Goal: Entertainment & Leisure: Browse casually

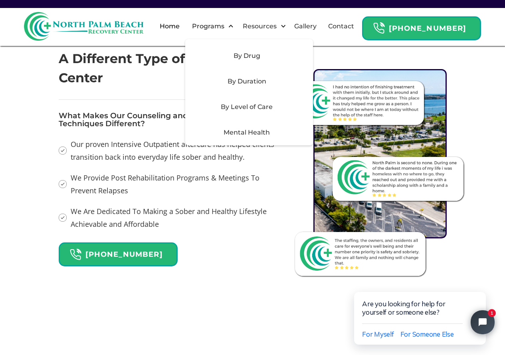
scroll to position [957, 0]
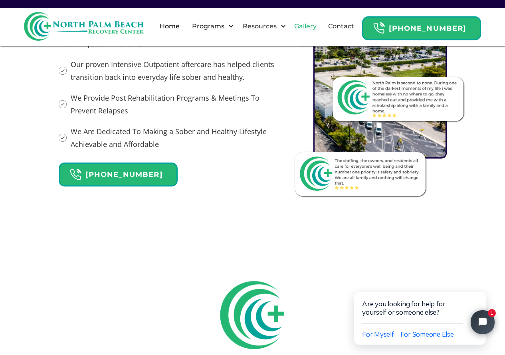
click at [315, 26] on link "Gallery" at bounding box center [305, 27] width 32 height 26
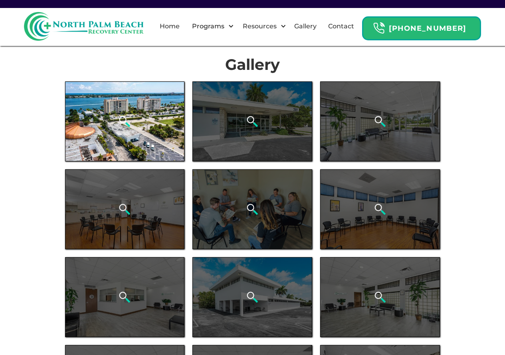
click at [150, 133] on div "open lightbox" at bounding box center [125, 121] width 120 height 80
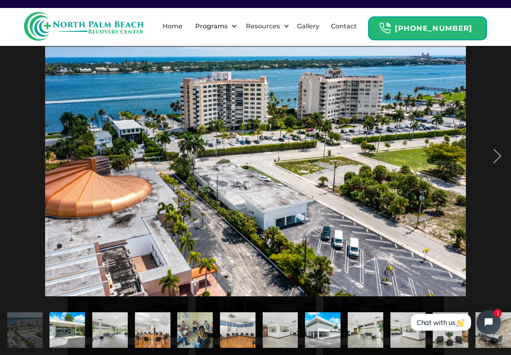
drag, startPoint x: 219, startPoint y: 159, endPoint x: 182, endPoint y: 157, distance: 36.7
click at [182, 157] on img at bounding box center [255, 156] width 420 height 280
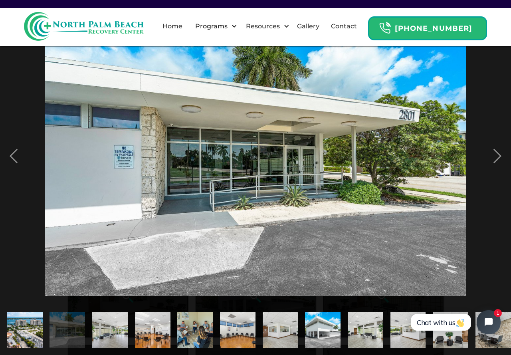
click at [182, 156] on img at bounding box center [255, 156] width 420 height 280
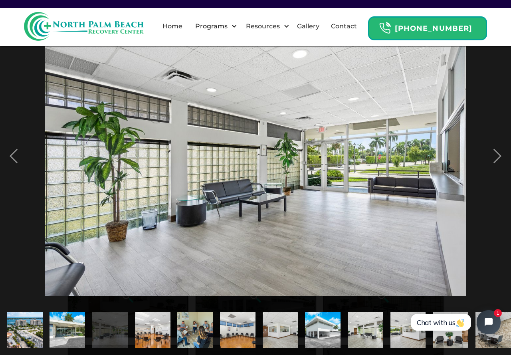
click at [182, 156] on img at bounding box center [255, 156] width 420 height 280
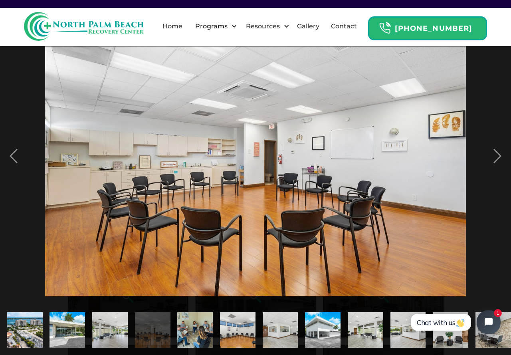
click at [182, 156] on img at bounding box center [255, 156] width 420 height 280
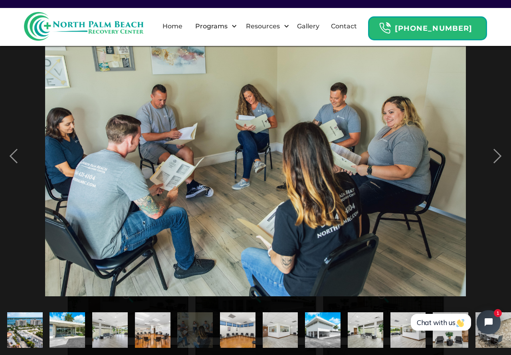
click at [182, 156] on img at bounding box center [255, 156] width 420 height 280
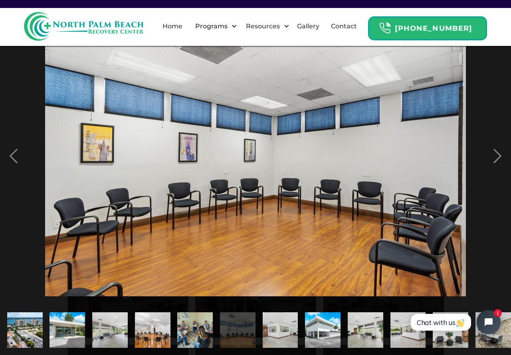
click at [182, 156] on img at bounding box center [255, 156] width 420 height 280
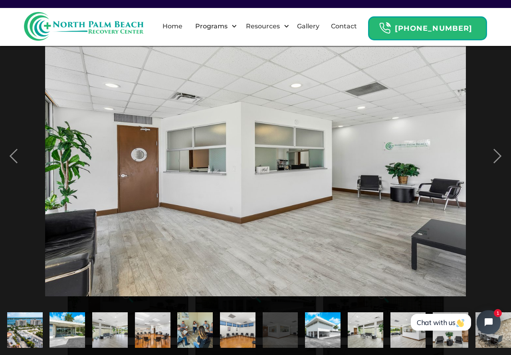
click at [182, 156] on img at bounding box center [255, 156] width 420 height 280
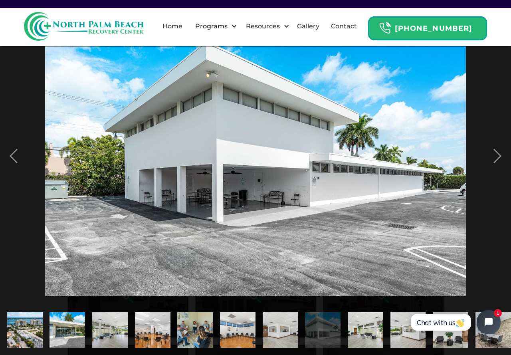
click at [182, 156] on img at bounding box center [255, 156] width 420 height 280
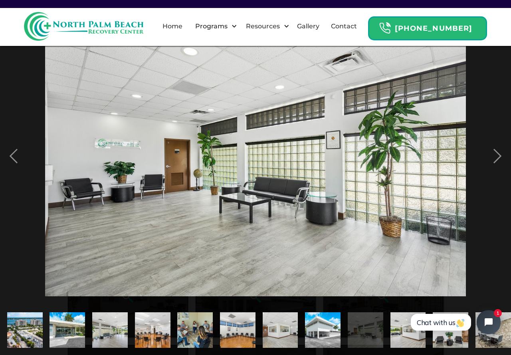
click at [182, 156] on img at bounding box center [255, 156] width 420 height 280
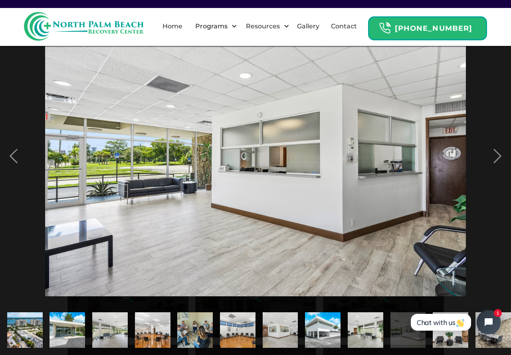
click at [182, 156] on img at bounding box center [255, 156] width 420 height 280
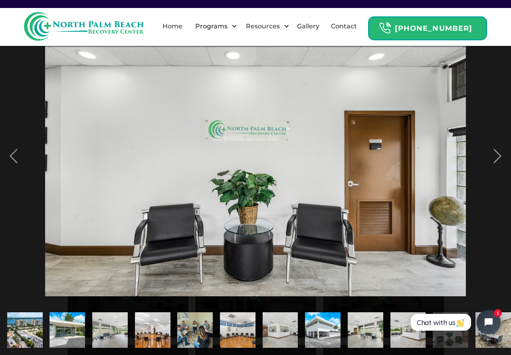
click at [182, 156] on img at bounding box center [255, 156] width 420 height 280
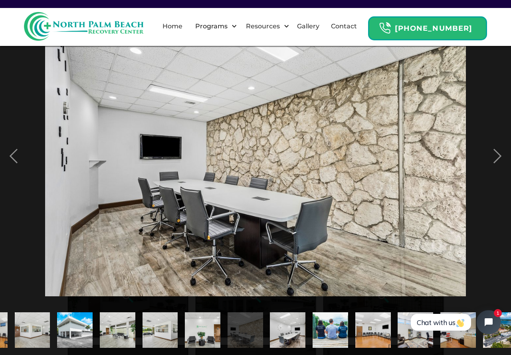
scroll to position [0, 390]
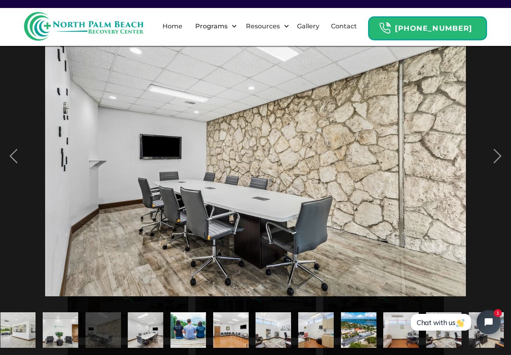
click at [182, 156] on img at bounding box center [255, 156] width 420 height 280
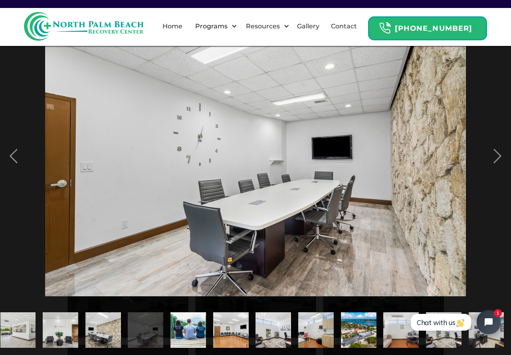
click at [182, 156] on img at bounding box center [255, 156] width 420 height 280
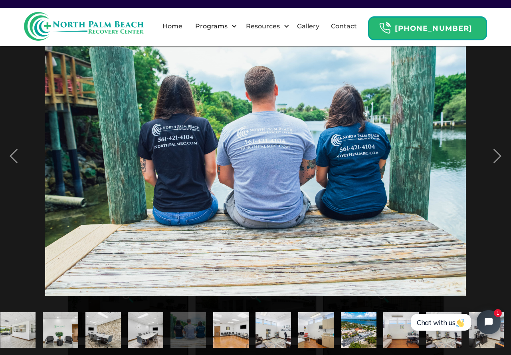
click at [182, 156] on img at bounding box center [255, 156] width 420 height 280
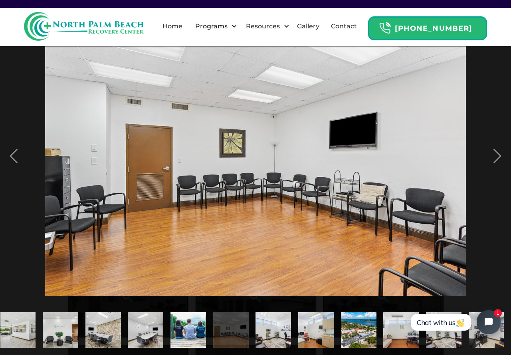
click at [182, 156] on img at bounding box center [255, 156] width 420 height 280
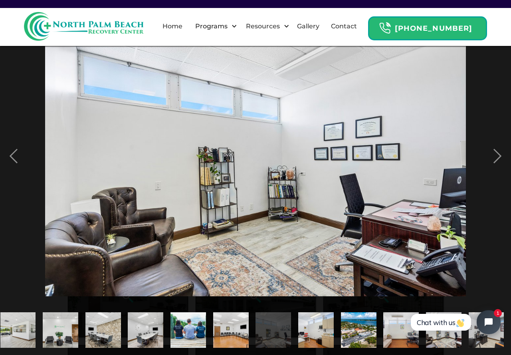
click at [182, 156] on img at bounding box center [255, 156] width 420 height 280
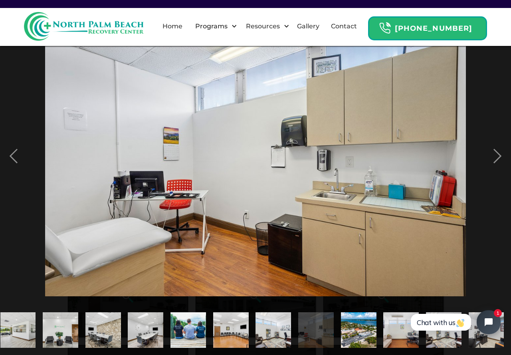
click at [182, 156] on img at bounding box center [255, 156] width 420 height 280
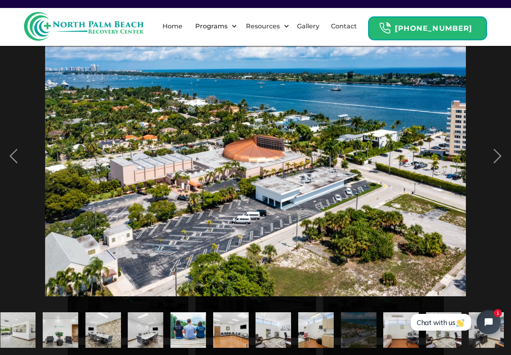
click at [174, 163] on img at bounding box center [255, 156] width 420 height 280
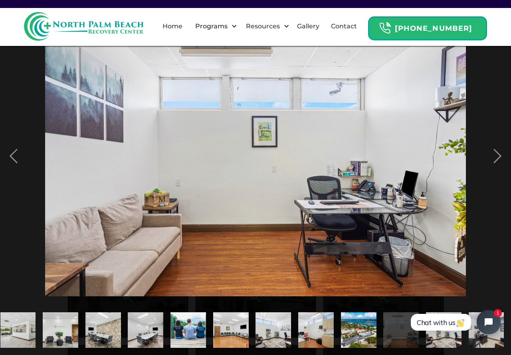
click at [174, 163] on img at bounding box center [255, 156] width 420 height 280
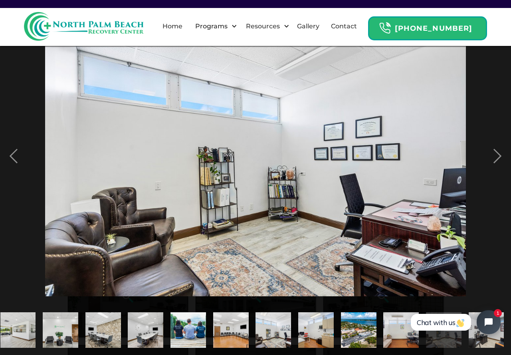
click at [174, 163] on img at bounding box center [255, 156] width 420 height 280
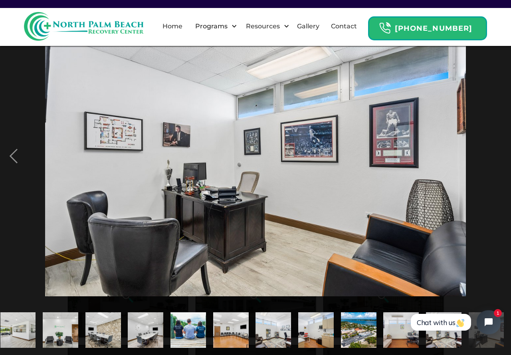
click at [174, 163] on img at bounding box center [255, 156] width 420 height 280
click at [205, 163] on img at bounding box center [255, 156] width 420 height 280
drag, startPoint x: 302, startPoint y: 142, endPoint x: 270, endPoint y: 146, distance: 32.6
click at [270, 146] on img at bounding box center [255, 156] width 420 height 280
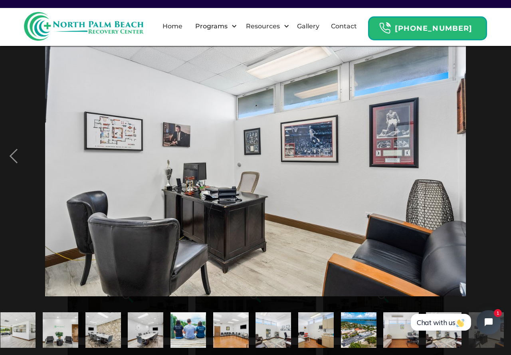
click at [194, 326] on img "show item 14 of 21" at bounding box center [188, 329] width 53 height 35
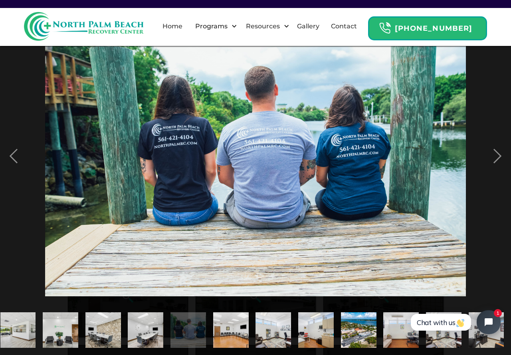
click at [21, 329] on img "show item 10 of 21" at bounding box center [17, 329] width 53 height 35
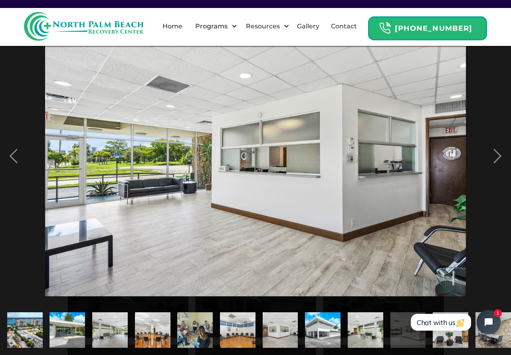
scroll to position [0, 0]
click at [21, 329] on img "show item 1 of 21" at bounding box center [24, 329] width 53 height 35
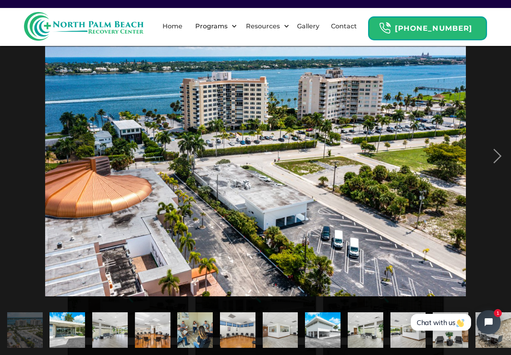
click at [59, 325] on img "show item 2 of 21" at bounding box center [67, 329] width 53 height 35
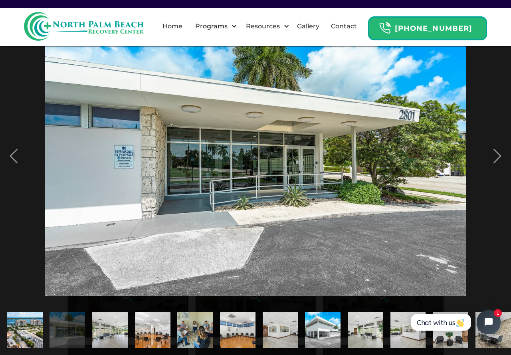
click at [111, 320] on img "show item 3 of 21" at bounding box center [109, 329] width 53 height 35
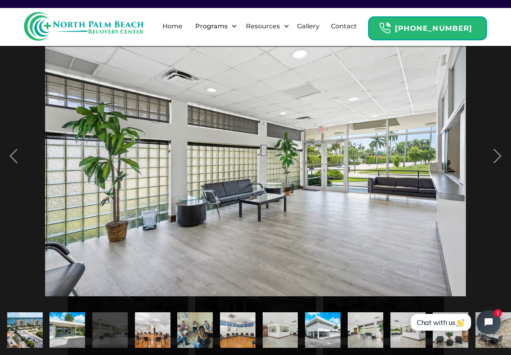
click at [144, 323] on img "show item 4 of 21" at bounding box center [152, 329] width 53 height 35
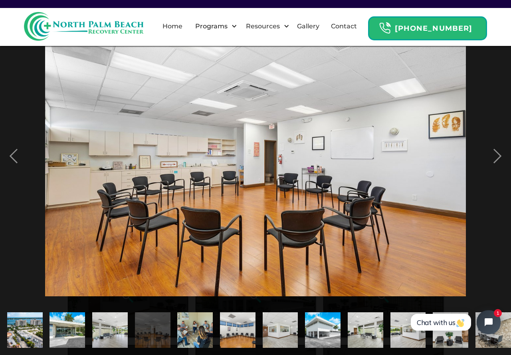
click at [183, 315] on img "show item 5 of 21" at bounding box center [194, 329] width 53 height 35
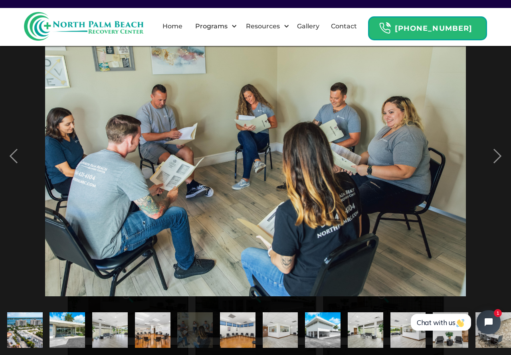
click at [237, 320] on img "show item 6 of 21" at bounding box center [237, 329] width 53 height 35
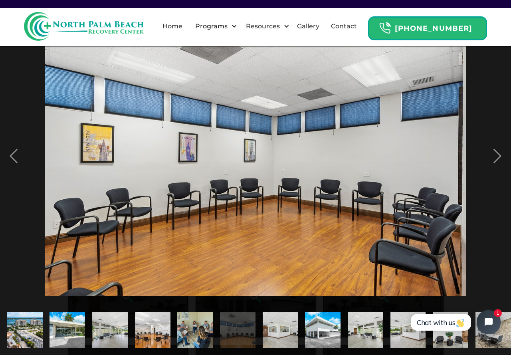
click at [272, 320] on img "show item 7 of 21" at bounding box center [279, 329] width 53 height 35
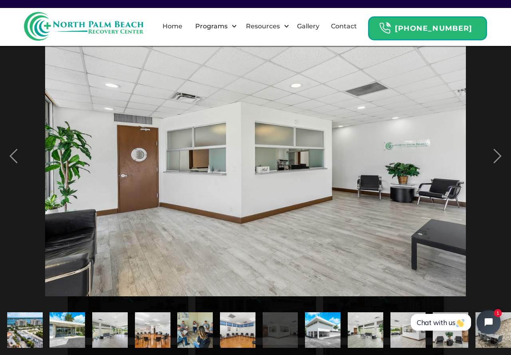
click at [323, 318] on img "show item 8 of 21" at bounding box center [322, 329] width 53 height 35
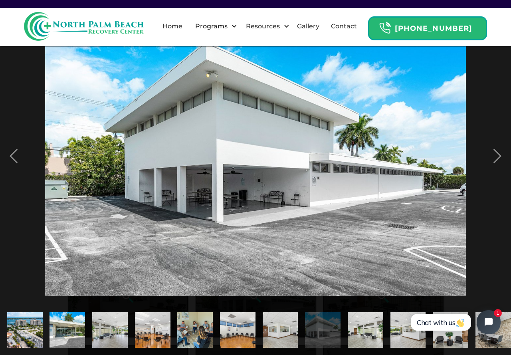
click at [369, 321] on img "show item 9 of 21" at bounding box center [365, 329] width 53 height 35
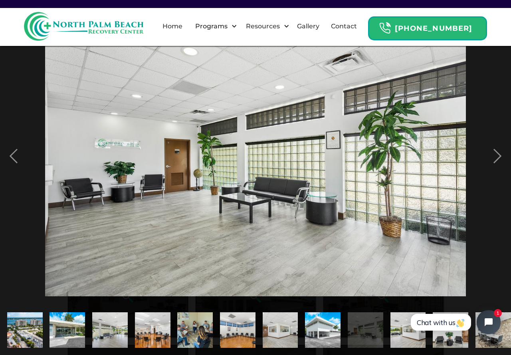
click at [384, 321] on div "show item 9 of 21" at bounding box center [365, 329] width 43 height 49
click at [396, 323] on img "show item 10 of 21" at bounding box center [407, 329] width 53 height 35
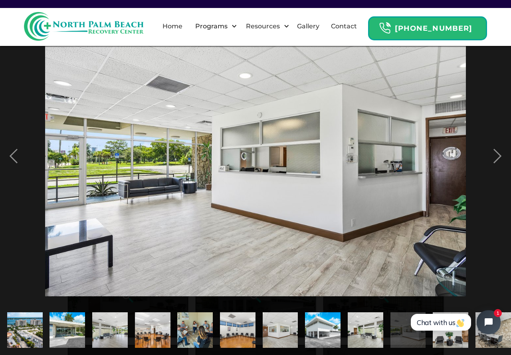
click at [32, 324] on img "show item 1 of 21" at bounding box center [24, 329] width 53 height 35
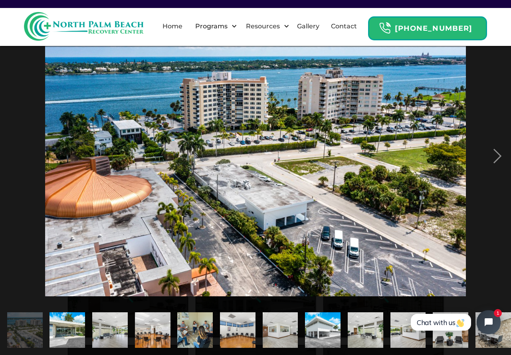
click at [69, 322] on img "show item 2 of 21" at bounding box center [67, 329] width 53 height 35
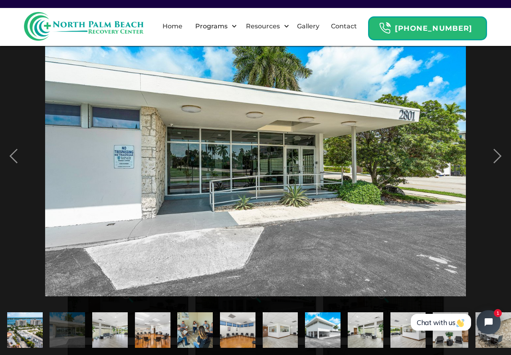
click at [108, 321] on img "show item 3 of 21" at bounding box center [109, 329] width 53 height 35
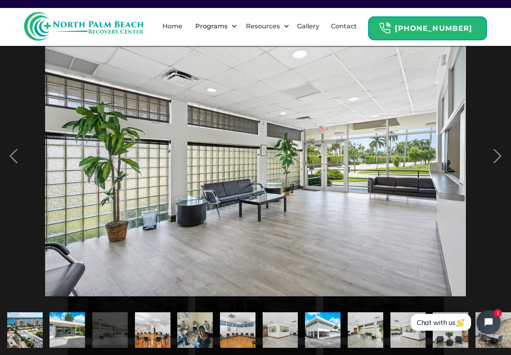
click at [152, 316] on img "show item 4 of 21" at bounding box center [152, 329] width 53 height 35
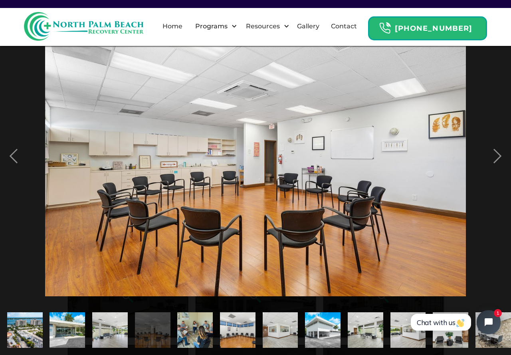
click at [183, 317] on img "show item 5 of 21" at bounding box center [194, 329] width 53 height 35
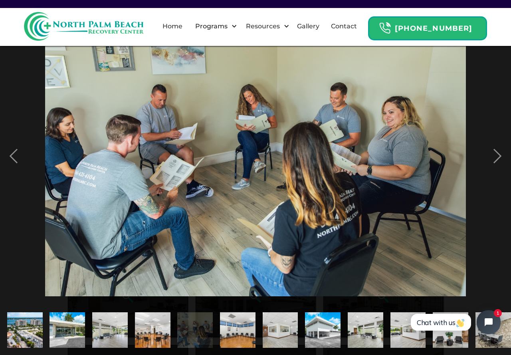
click at [241, 323] on img "show item 6 of 21" at bounding box center [237, 329] width 53 height 35
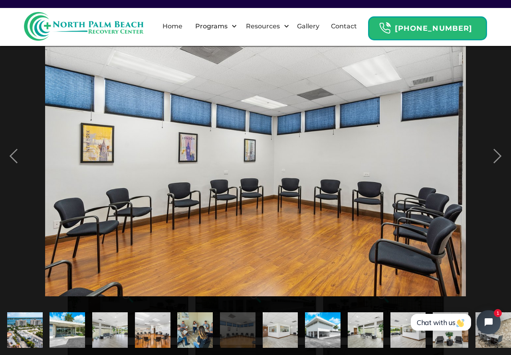
click at [270, 323] on img "show item 7 of 21" at bounding box center [279, 329] width 53 height 35
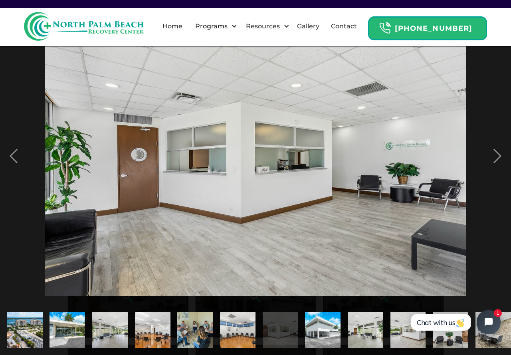
click at [319, 324] on img "show item 8 of 21" at bounding box center [322, 329] width 53 height 35
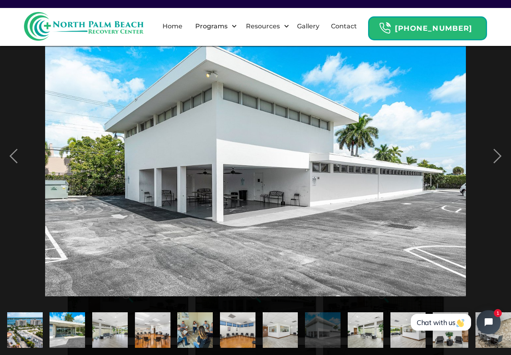
click at [362, 325] on img "show item 9 of 21" at bounding box center [365, 329] width 53 height 35
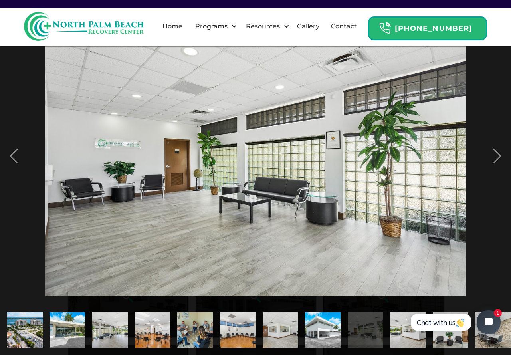
click at [401, 324] on img "show item 10 of 21" at bounding box center [407, 329] width 53 height 35
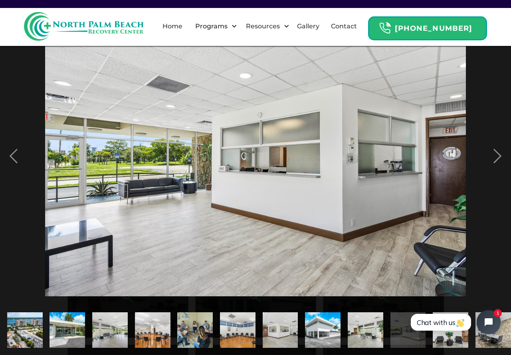
click at [459, 337] on html "Chat with us 1" at bounding box center [454, 321] width 105 height 37
click at [452, 333] on html "Chat with us 1" at bounding box center [454, 321] width 105 height 37
drag, startPoint x: 457, startPoint y: 333, endPoint x: 444, endPoint y: 318, distance: 20.1
click at [402, 328] on html "Chat with us 1" at bounding box center [454, 321] width 105 height 37
click at [439, 307] on html "Chat with us 1" at bounding box center [454, 321] width 105 height 37
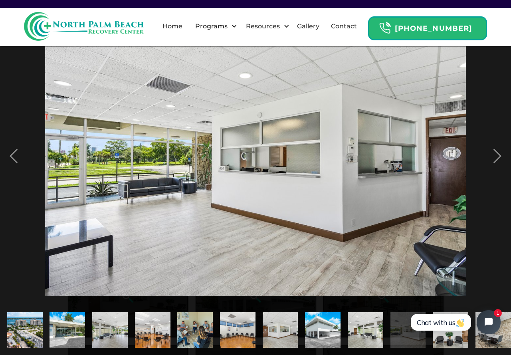
drag, startPoint x: 308, startPoint y: 315, endPoint x: 434, endPoint y: 248, distance: 142.8
click at [81, 265] on div at bounding box center [255, 177] width 511 height 355
click at [504, 318] on img "show item 12 of 21" at bounding box center [492, 329] width 53 height 35
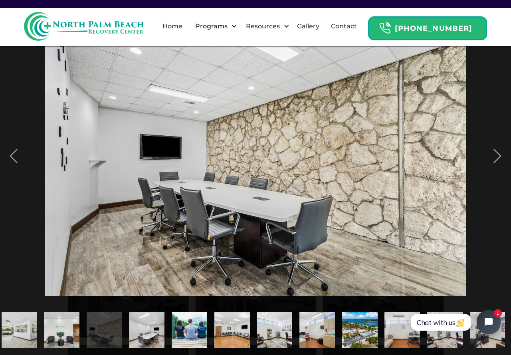
scroll to position [0, 390]
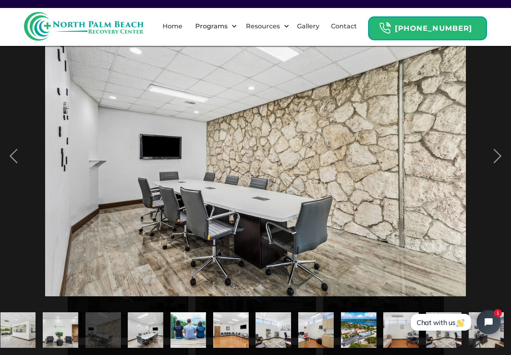
click at [497, 333] on html "Chat with us 1" at bounding box center [454, 321] width 105 height 37
click at [481, 344] on div "show item 21 of 21" at bounding box center [486, 329] width 43 height 49
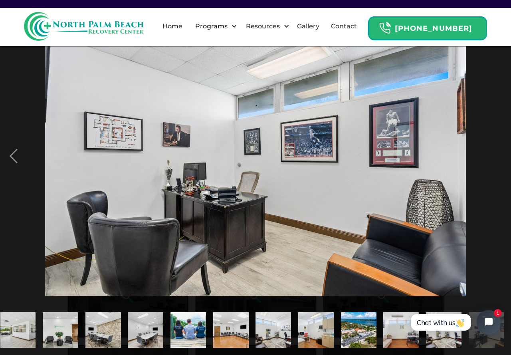
click at [481, 339] on html "Chat with us 1" at bounding box center [454, 321] width 105 height 37
click at [459, 334] on html "Chat with us 1" at bounding box center [454, 321] width 105 height 37
click at [193, 319] on img "show item 14 of 21" at bounding box center [188, 329] width 53 height 35
